Goal: Task Accomplishment & Management: Use online tool/utility

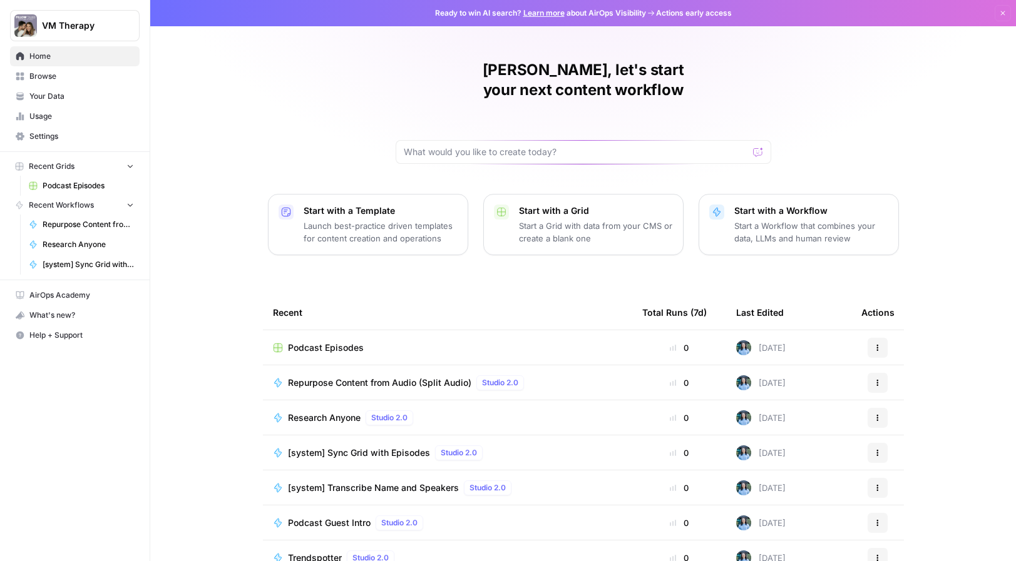
scroll to position [14, 0]
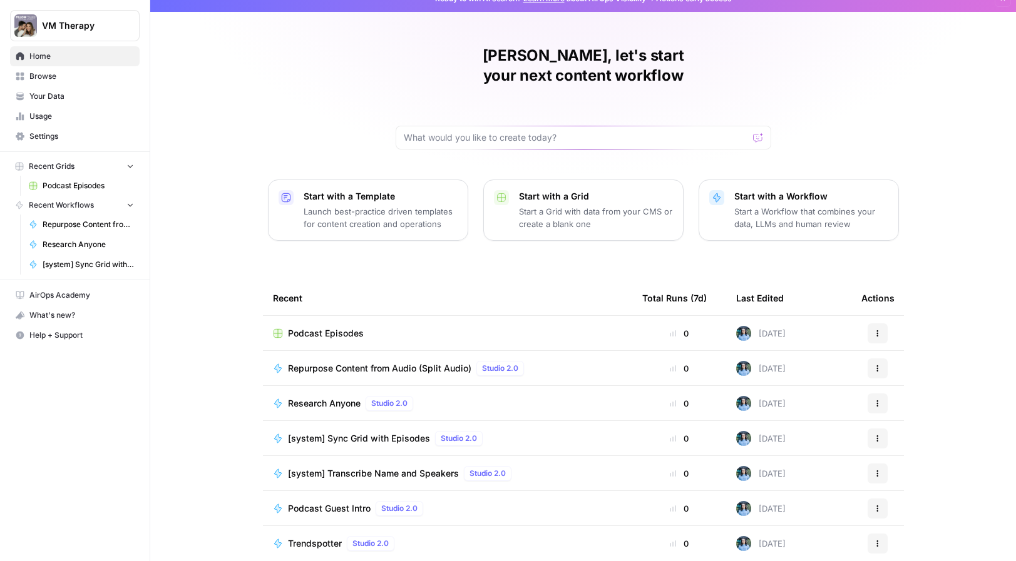
click at [84, 227] on span "Repurpose Content from Audio (Split Audio)" at bounding box center [88, 224] width 91 height 11
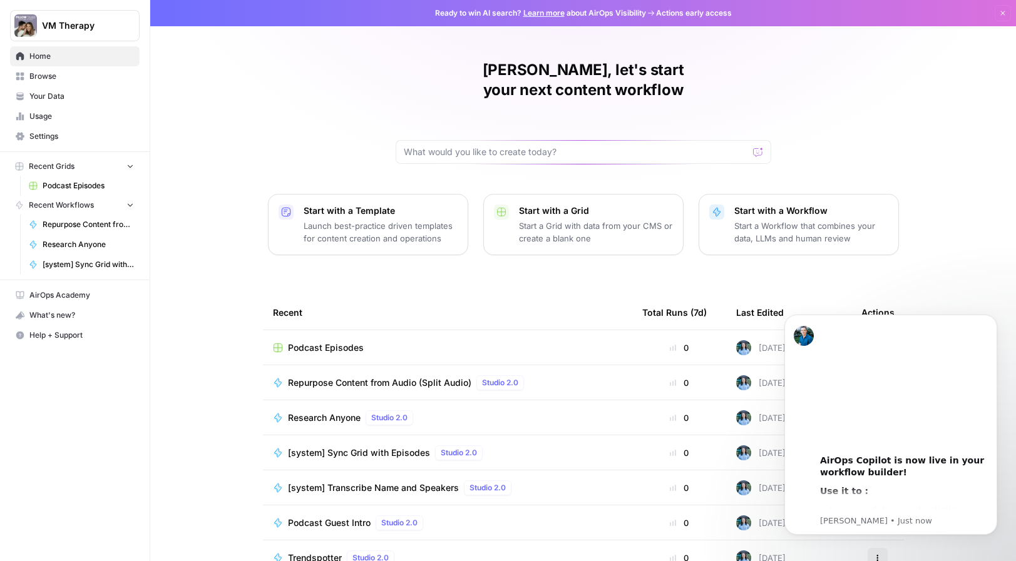
click at [61, 233] on link "Repurpose Content from Audio (Split Audio)" at bounding box center [81, 225] width 116 height 20
click at [66, 243] on span "Research Anyone" at bounding box center [88, 244] width 91 height 11
click at [33, 76] on span "Browse" at bounding box center [81, 76] width 105 height 11
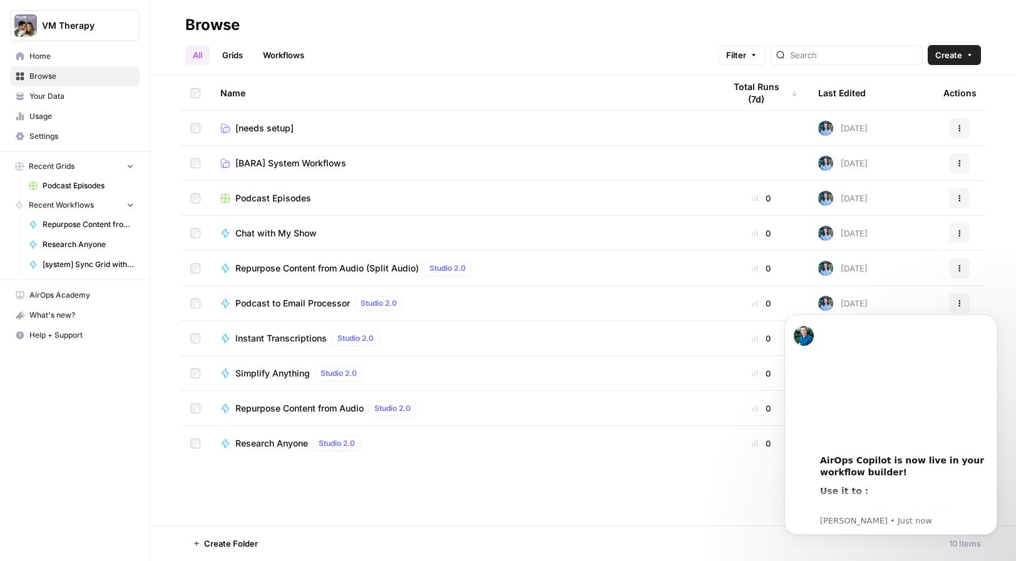
click at [285, 232] on span "Chat with My Show" at bounding box center [275, 233] width 81 height 13
click at [278, 53] on link "Workflows" at bounding box center [283, 55] width 56 height 20
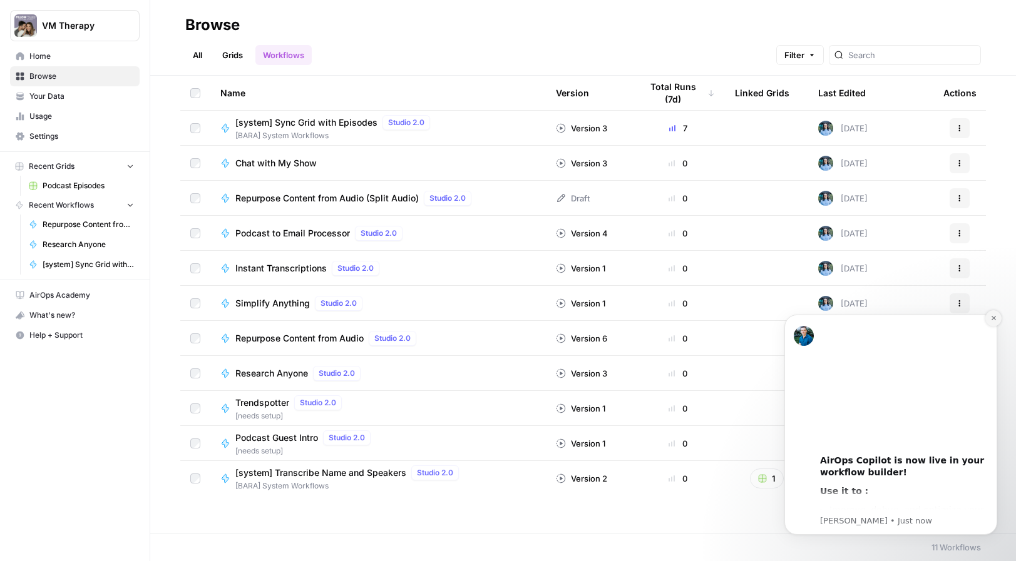
click at [994, 319] on icon "Dismiss notification" at bounding box center [993, 318] width 7 height 7
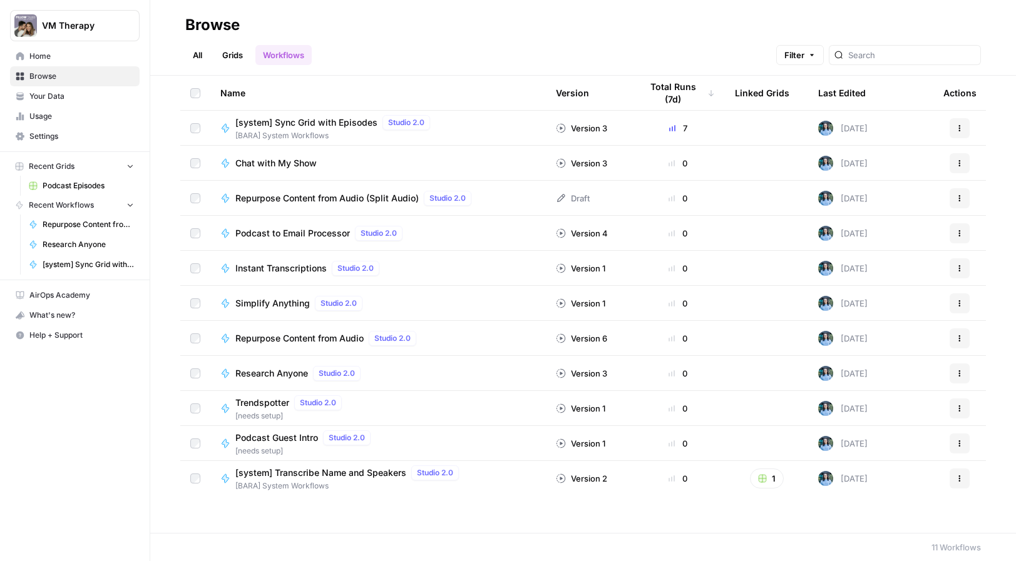
click at [339, 123] on span "[system] Sync Grid with Episodes" at bounding box center [306, 122] width 142 height 13
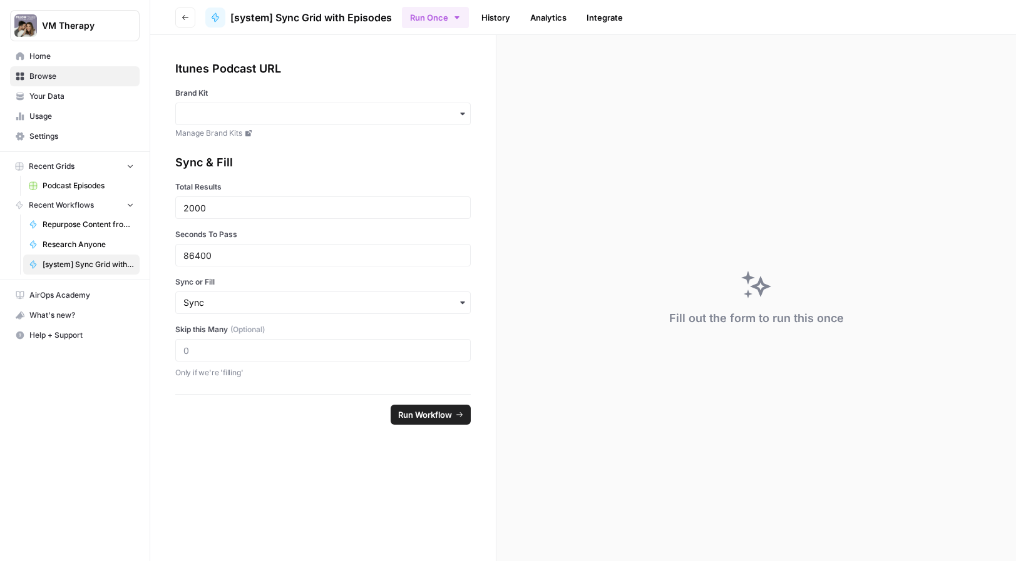
click at [499, 13] on link "History" at bounding box center [496, 18] width 44 height 20
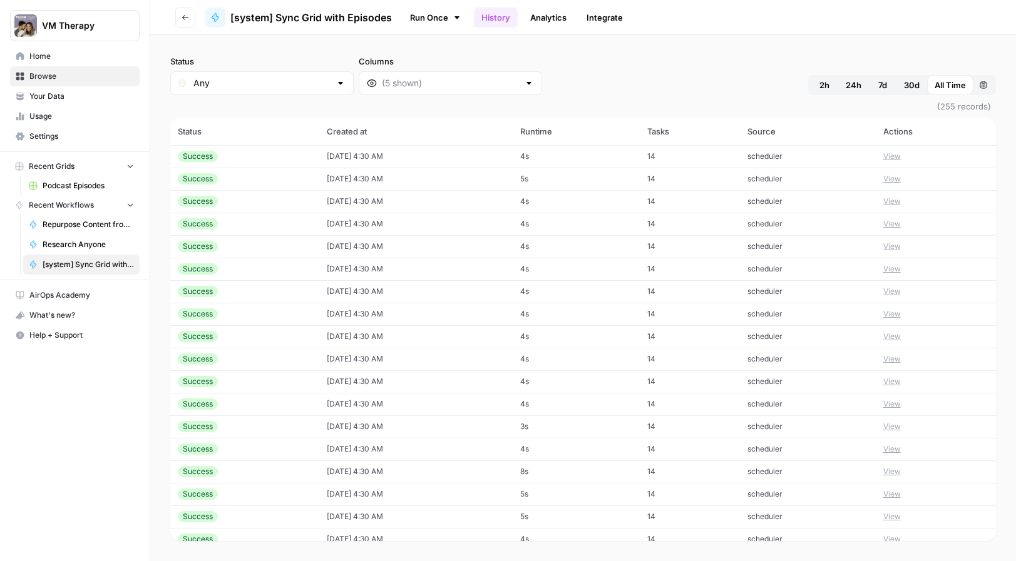
click at [901, 153] on button "View" at bounding box center [892, 156] width 18 height 11
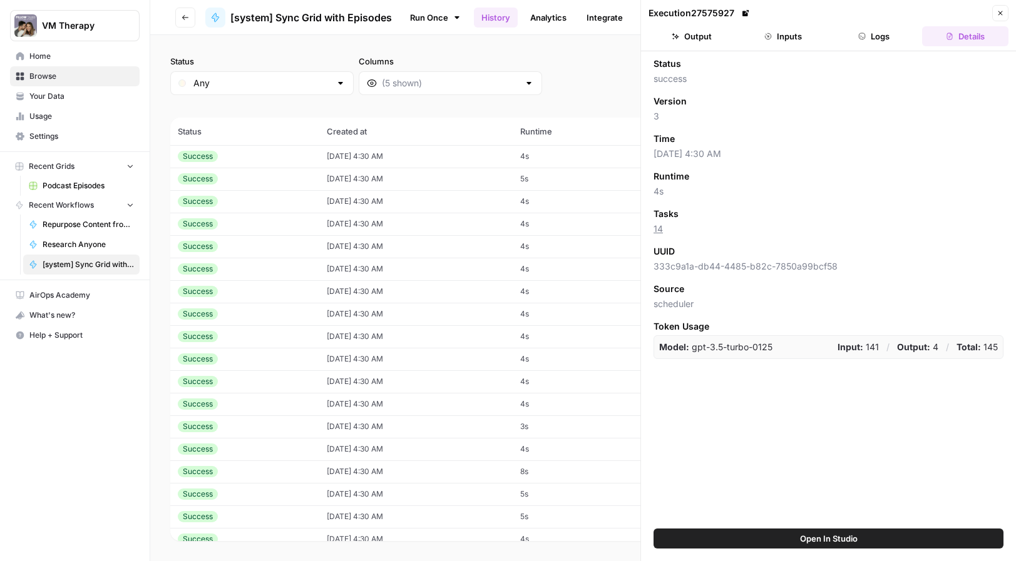
click at [779, 541] on button "Open In Studio" at bounding box center [828, 539] width 350 height 20
click at [996, 13] on icon "button" at bounding box center [1000, 13] width 8 height 8
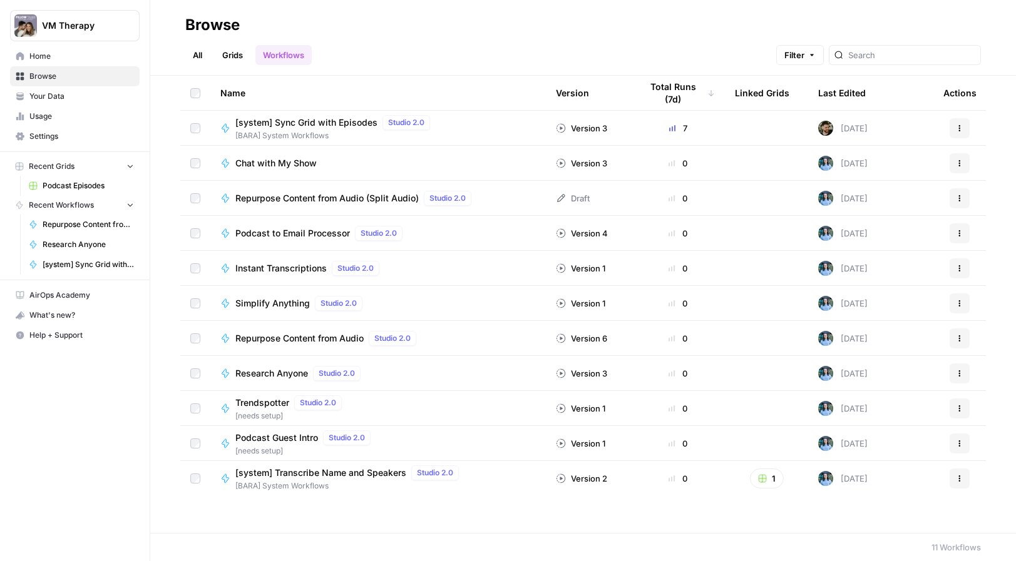
click at [661, 98] on div "Total Runs (7d)" at bounding box center [678, 93] width 74 height 34
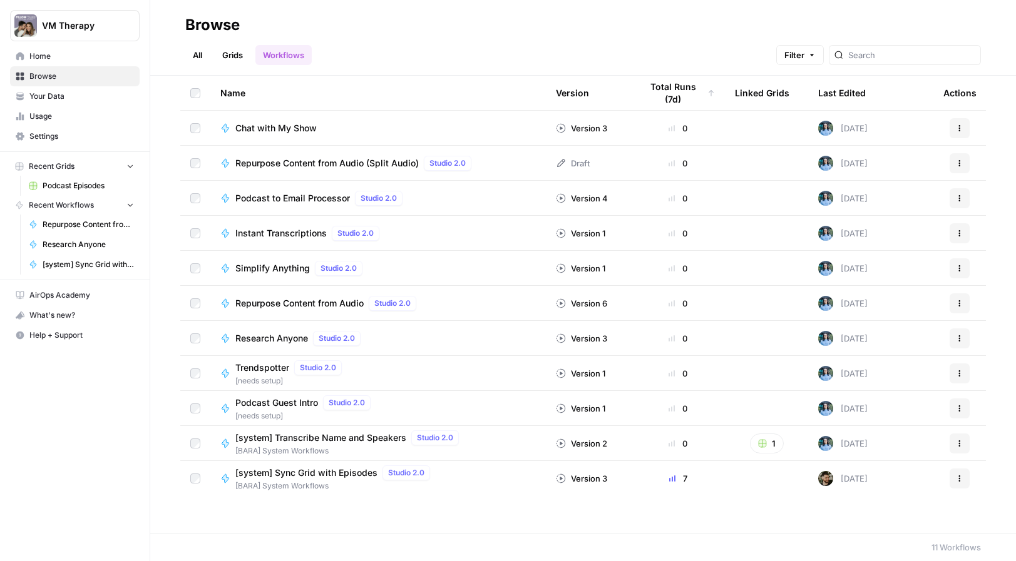
click at [665, 95] on div "Total Runs (7d)" at bounding box center [678, 93] width 74 height 34
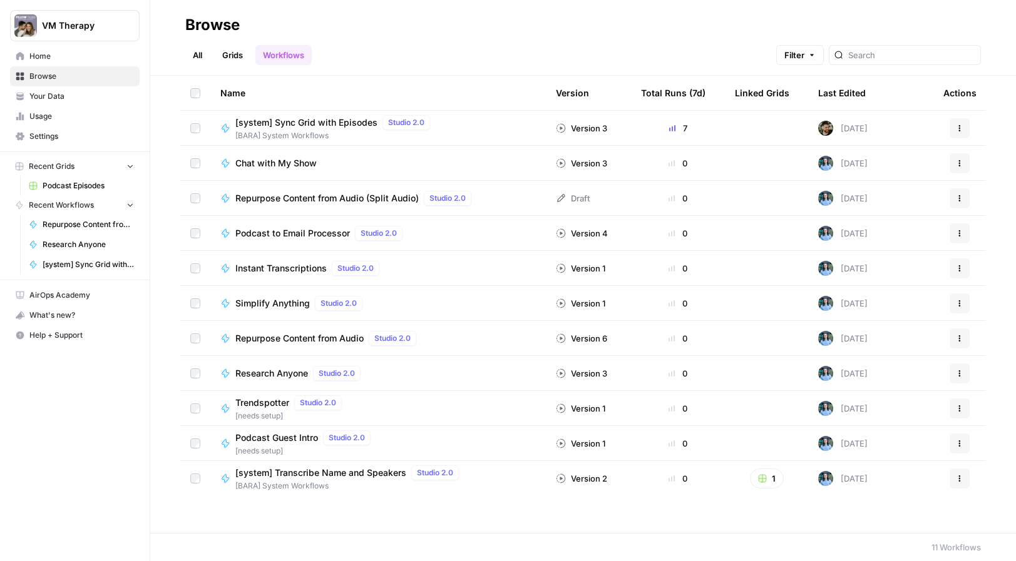
click at [40, 96] on span "Your Data" at bounding box center [81, 96] width 105 height 11
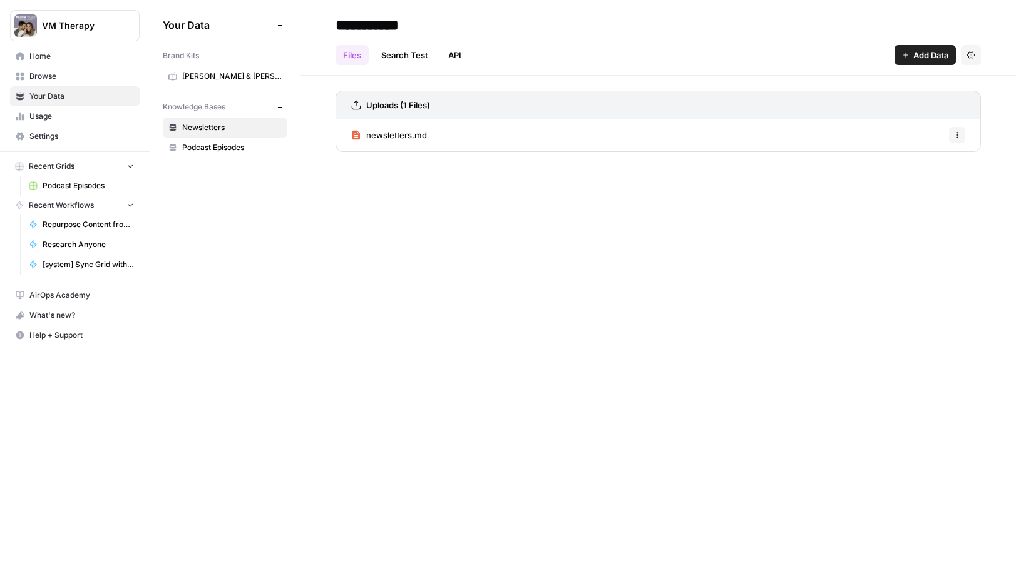
click at [43, 122] on link "Usage" at bounding box center [75, 116] width 130 height 20
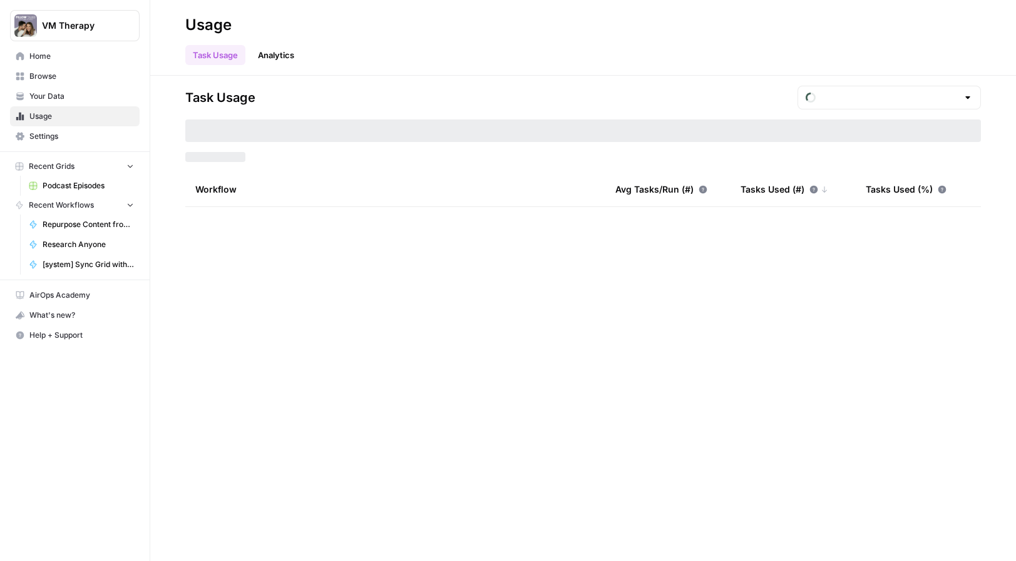
type input "August Tasks"
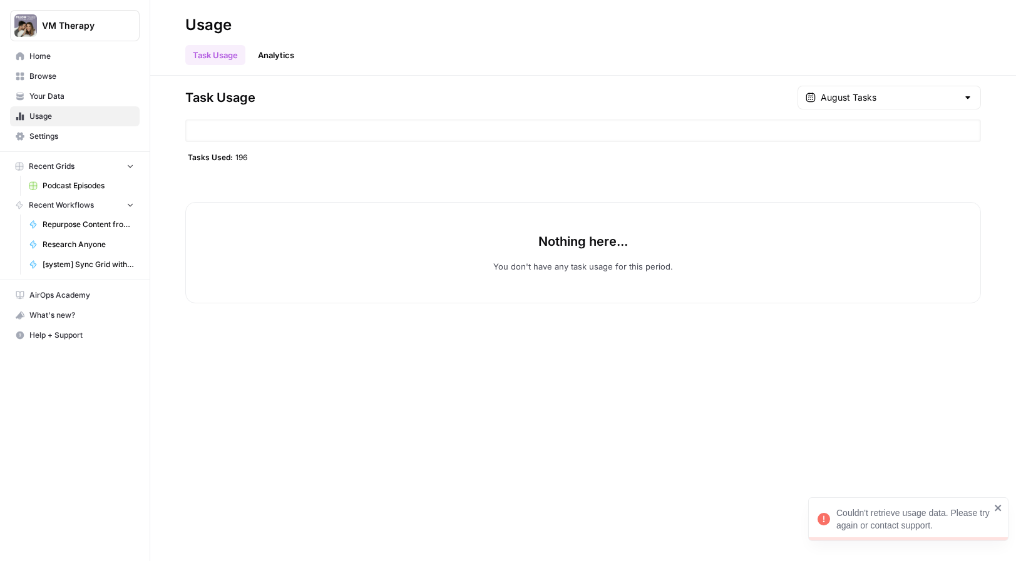
click at [42, 140] on span "Settings" at bounding box center [81, 136] width 105 height 11
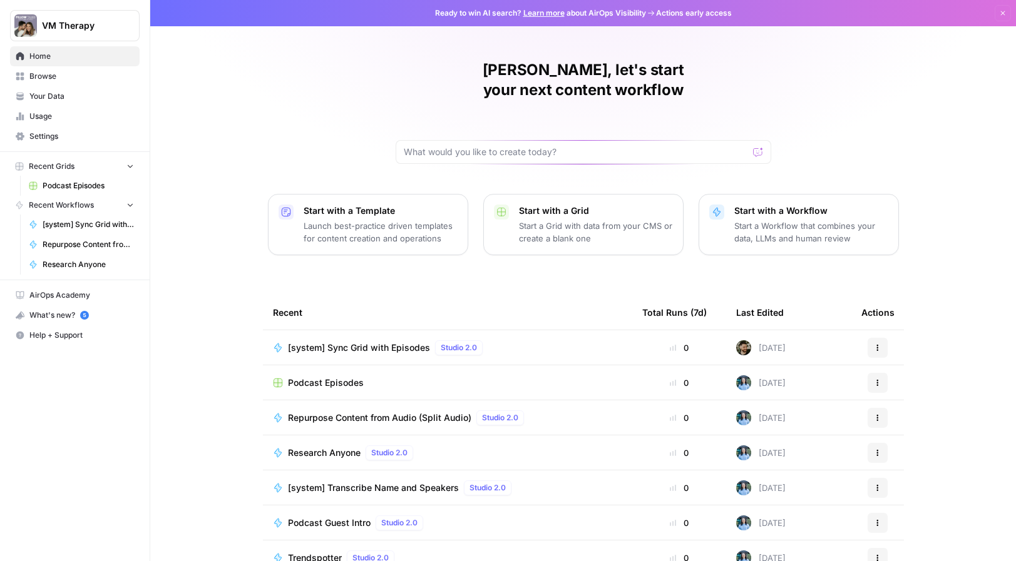
scroll to position [14, 0]
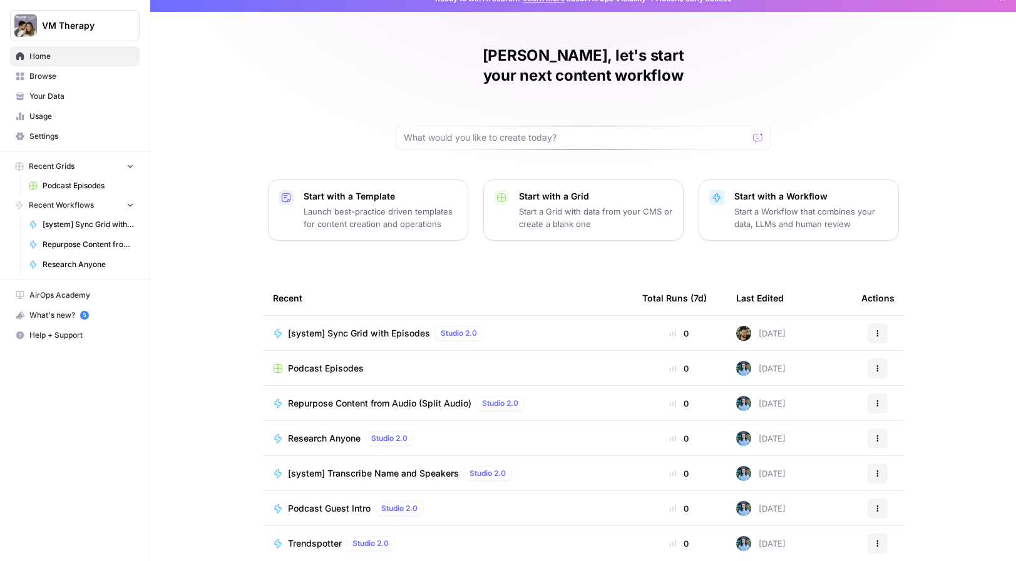
click at [41, 74] on span "Browse" at bounding box center [81, 76] width 105 height 11
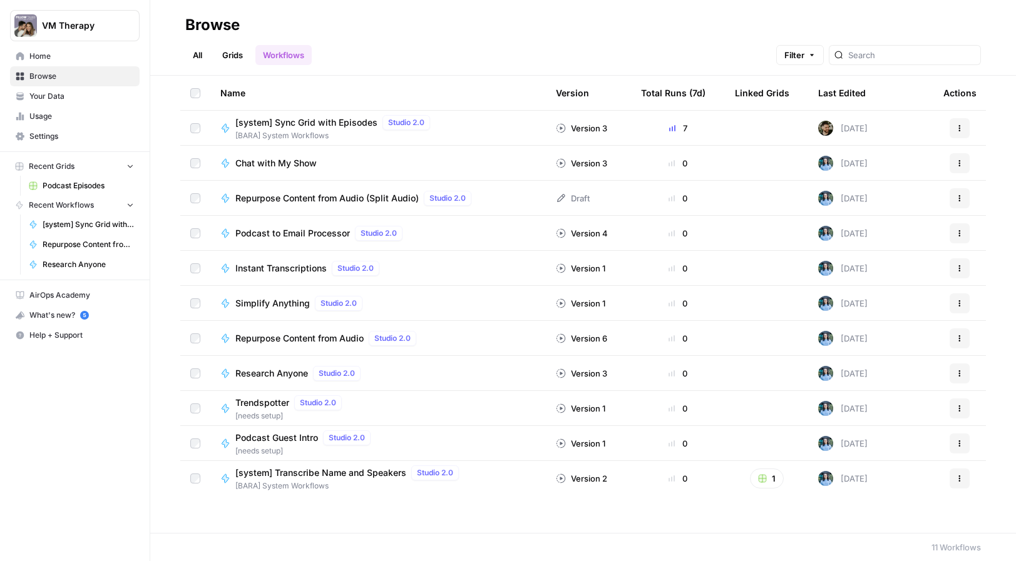
click at [962, 155] on button "Actions" at bounding box center [959, 163] width 20 height 20
click at [275, 161] on span "Chat with My Show" at bounding box center [275, 163] width 81 height 13
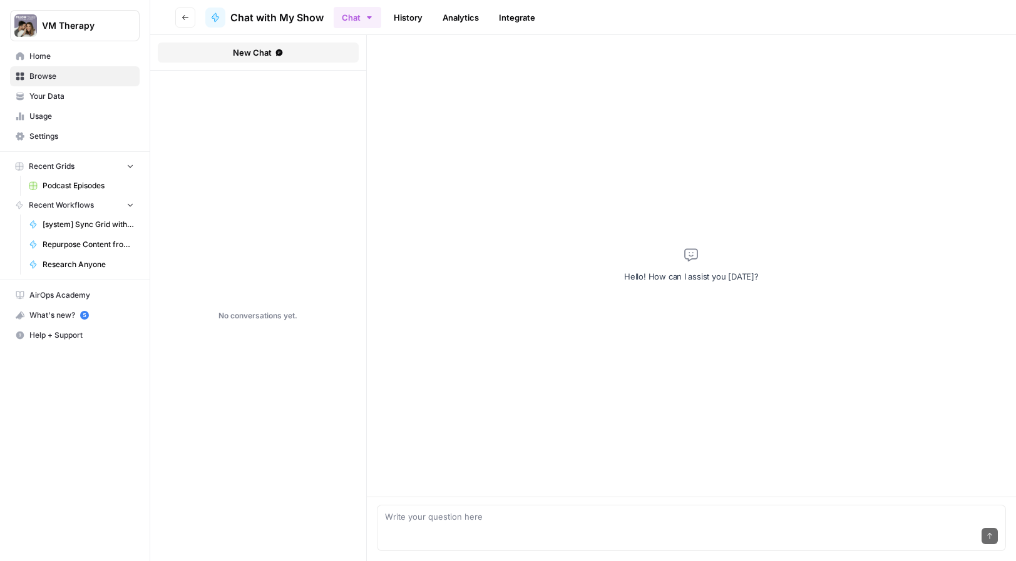
click at [184, 18] on icon "button" at bounding box center [185, 18] width 8 height 8
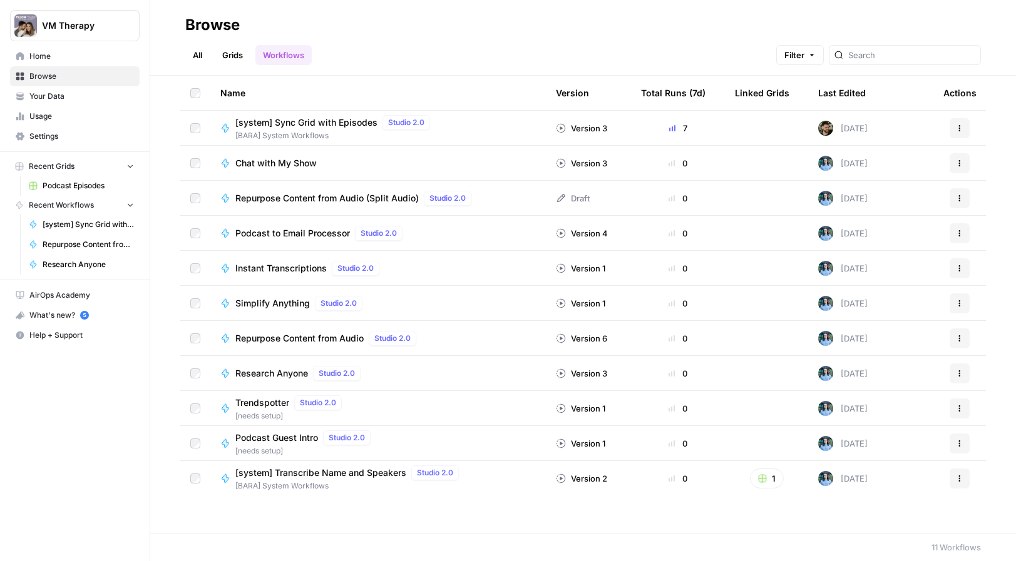
click at [273, 271] on span "Instant Transcriptions" at bounding box center [280, 268] width 91 height 13
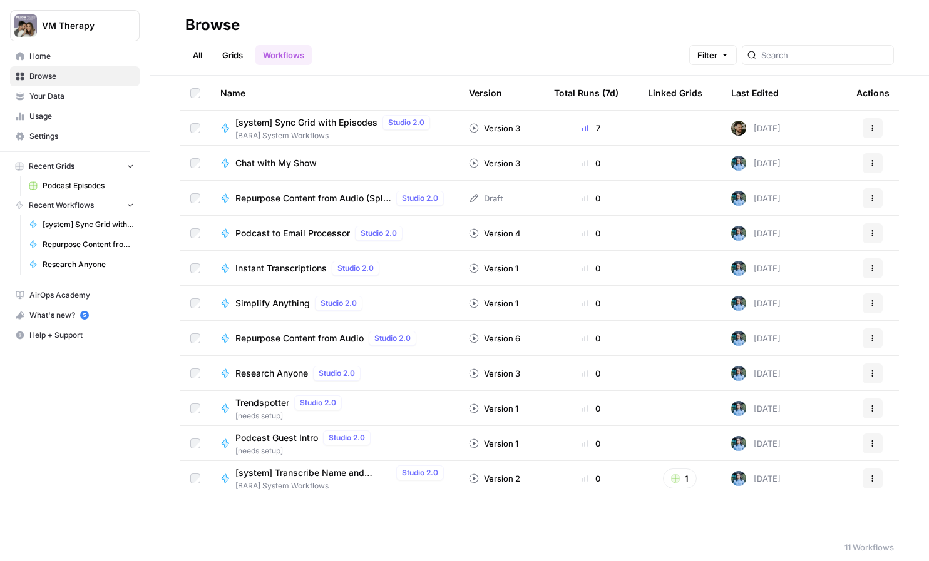
click at [324, 339] on span "Repurpose Content from Audio" at bounding box center [299, 338] width 128 height 13
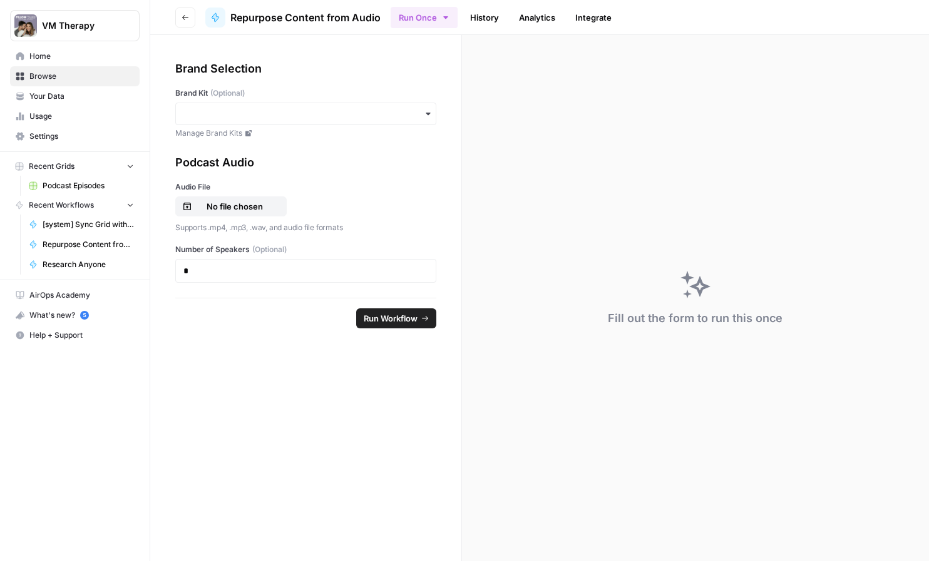
click at [429, 113] on icon "button" at bounding box center [428, 114] width 4 height 3
click at [429, 113] on icon "button" at bounding box center [428, 114] width 10 height 10
click at [429, 113] on icon "button" at bounding box center [428, 114] width 4 height 3
click at [349, 142] on div "[PERSON_NAME] & [PERSON_NAME]" at bounding box center [306, 148] width 260 height 24
click at [84, 185] on span "Podcast Episodes" at bounding box center [88, 185] width 91 height 11
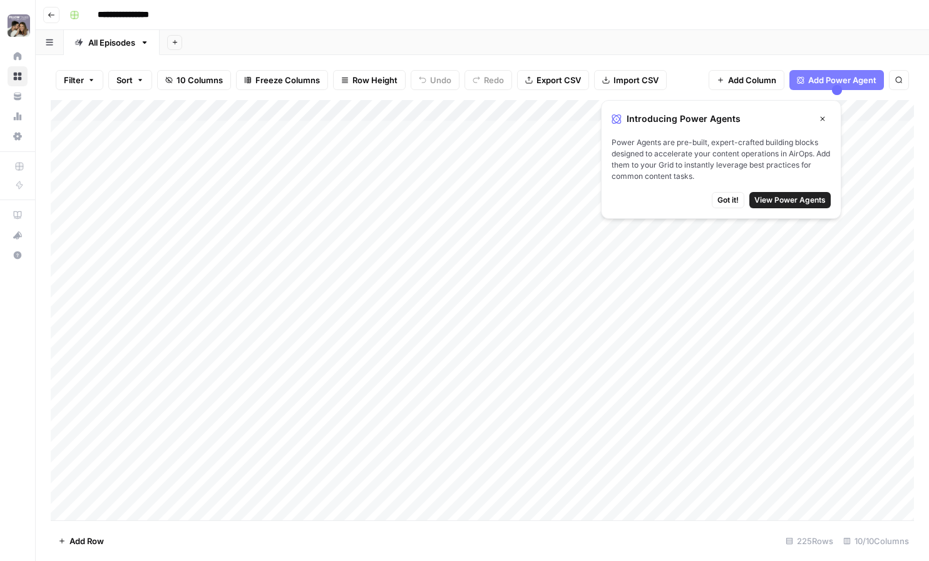
click at [823, 123] on button "Close" at bounding box center [822, 119] width 16 height 16
